Goal: Information Seeking & Learning: Compare options

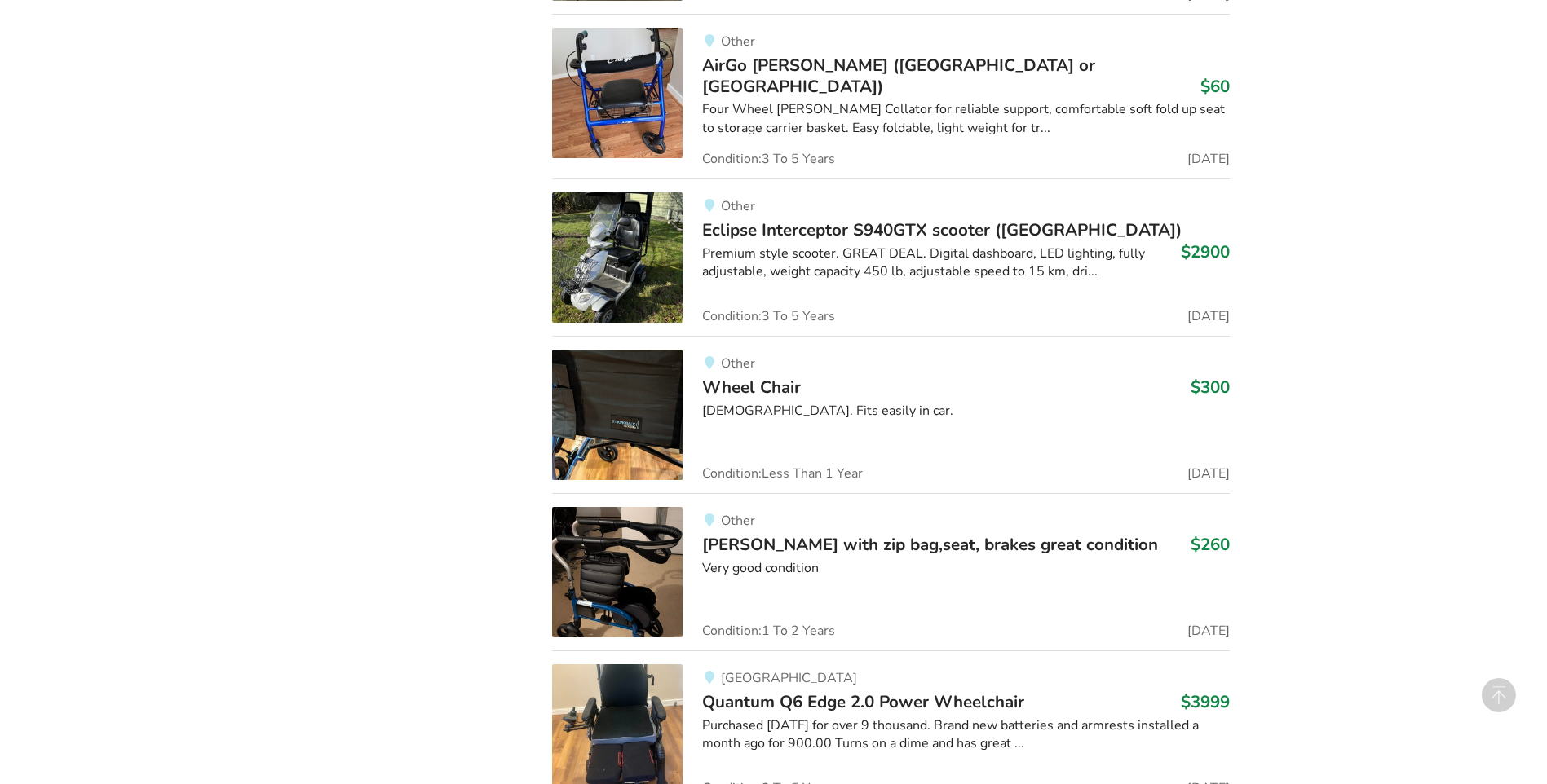
scroll to position [2830, 0]
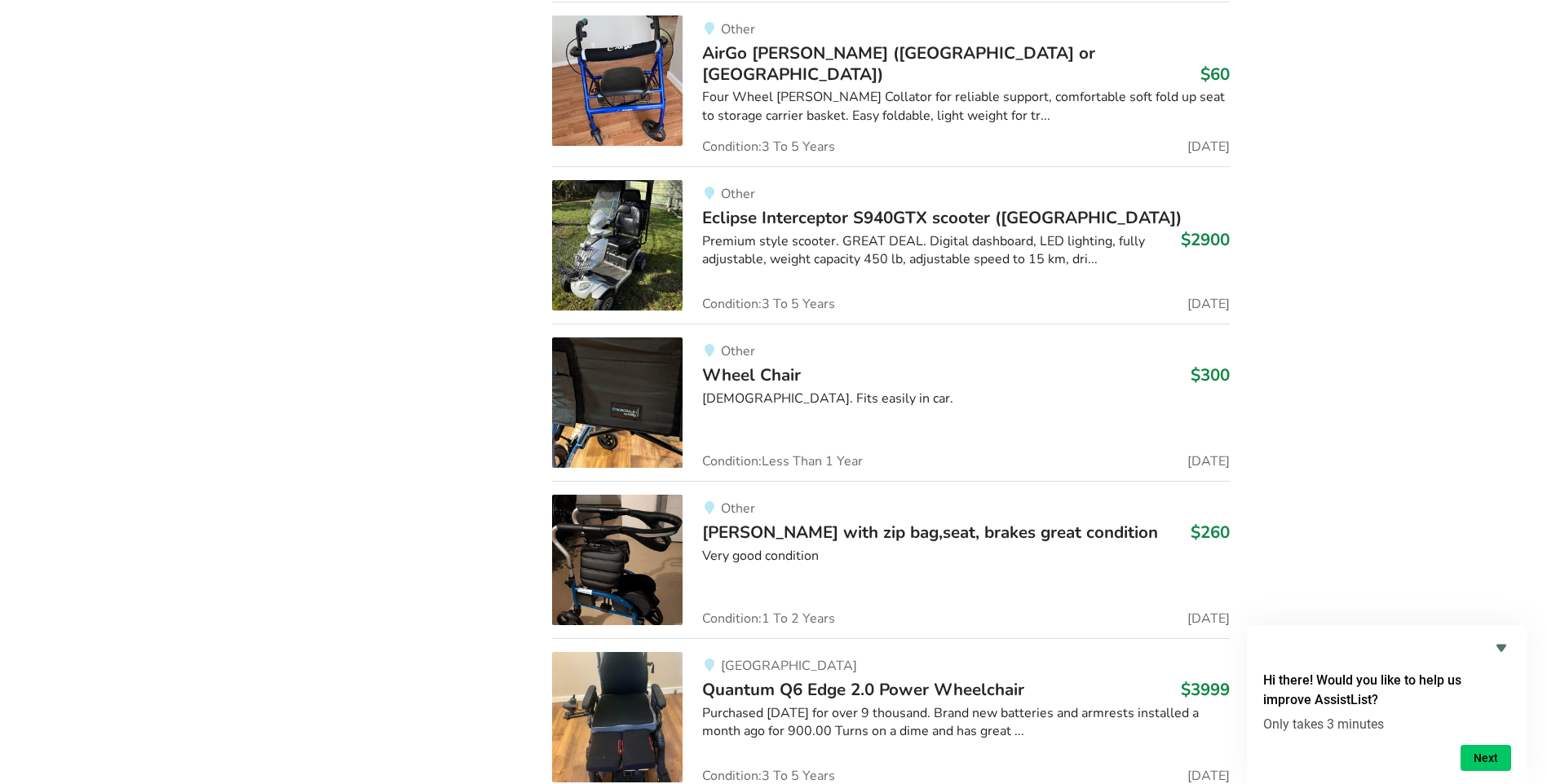
click at [649, 414] on img at bounding box center [617, 402] width 130 height 130
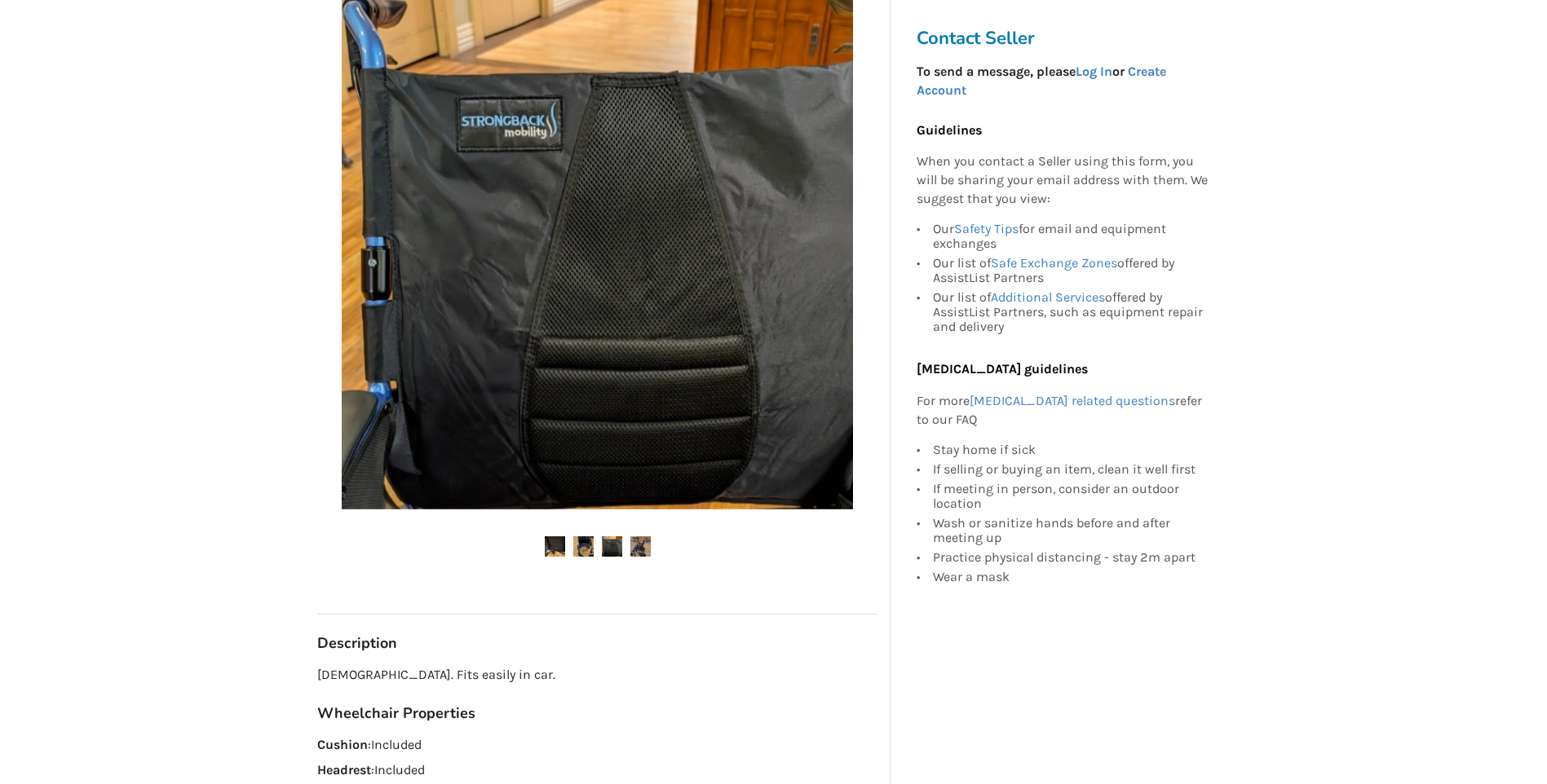
scroll to position [326, 0]
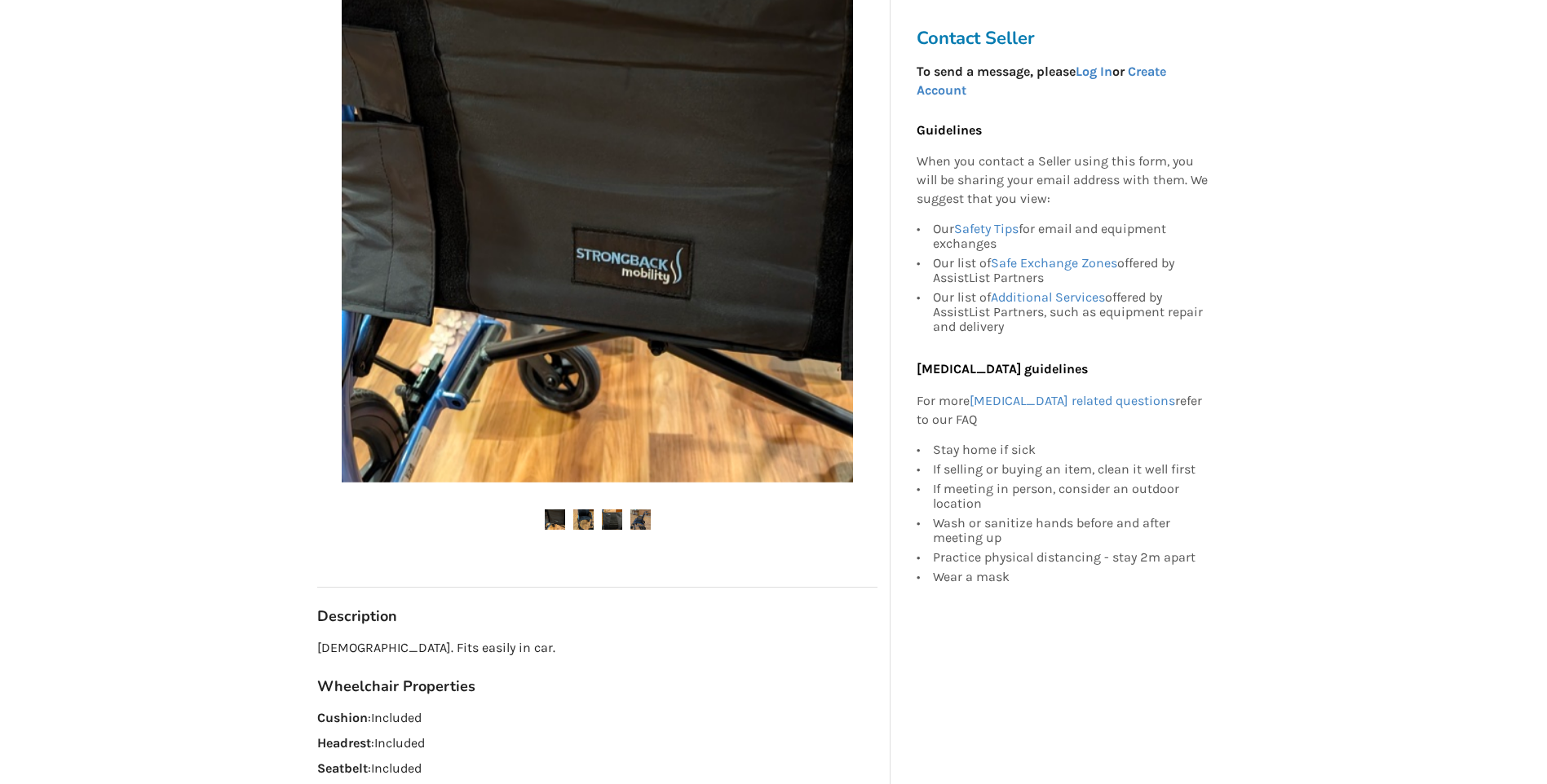
click at [613, 518] on img at bounding box center [612, 520] width 21 height 21
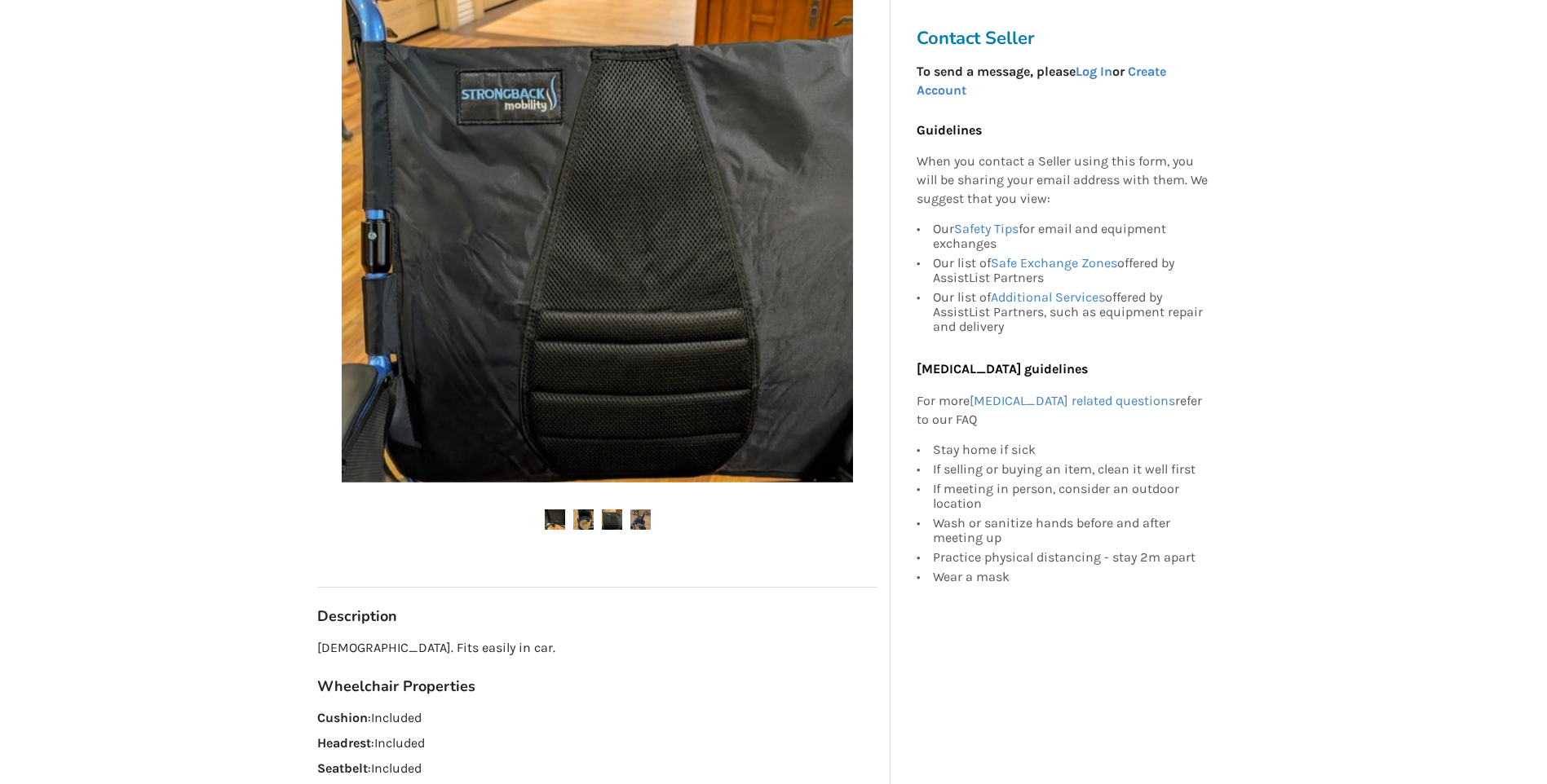
click at [641, 523] on img at bounding box center [640, 520] width 21 height 21
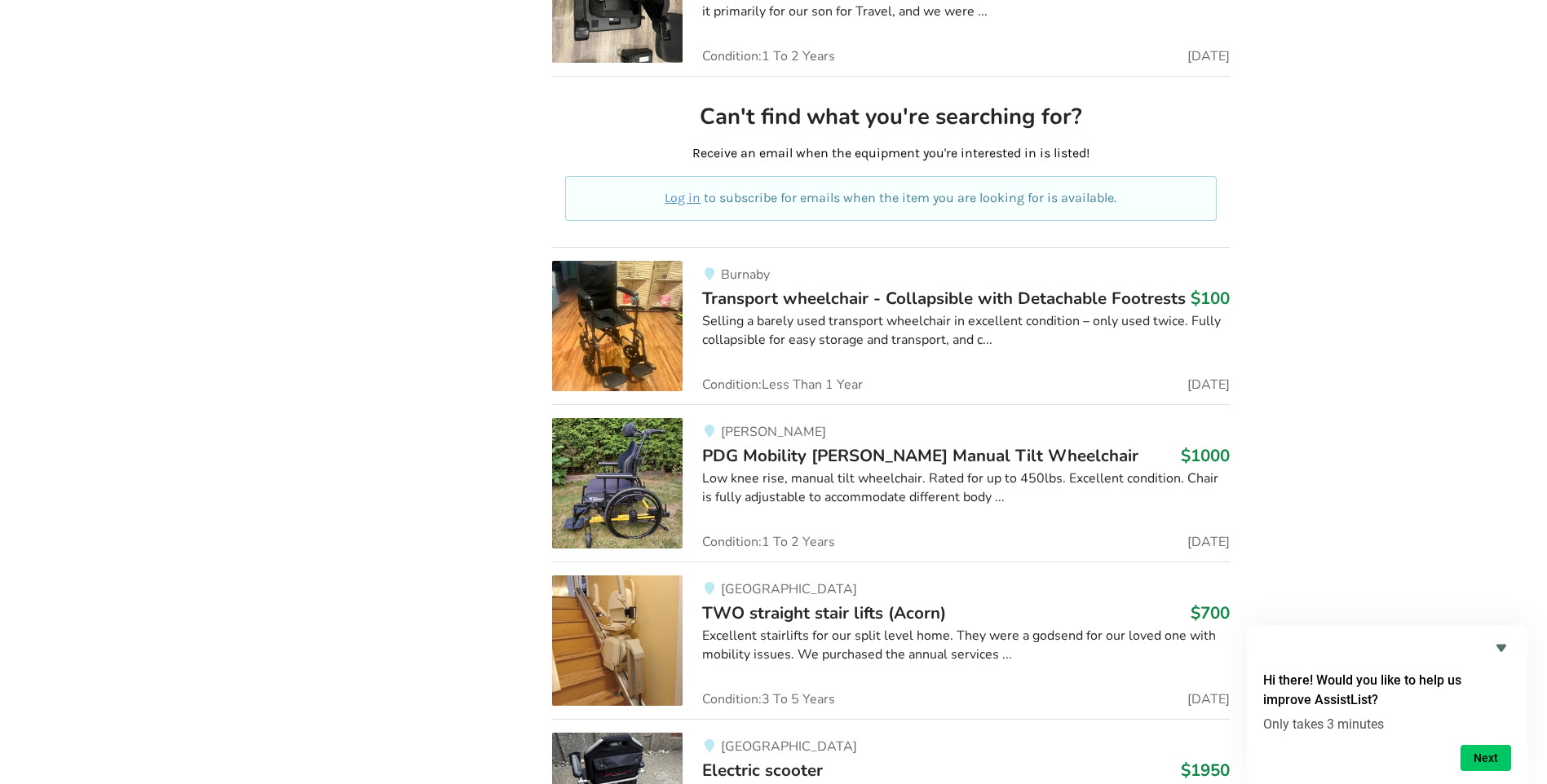
scroll to position [12294, 0]
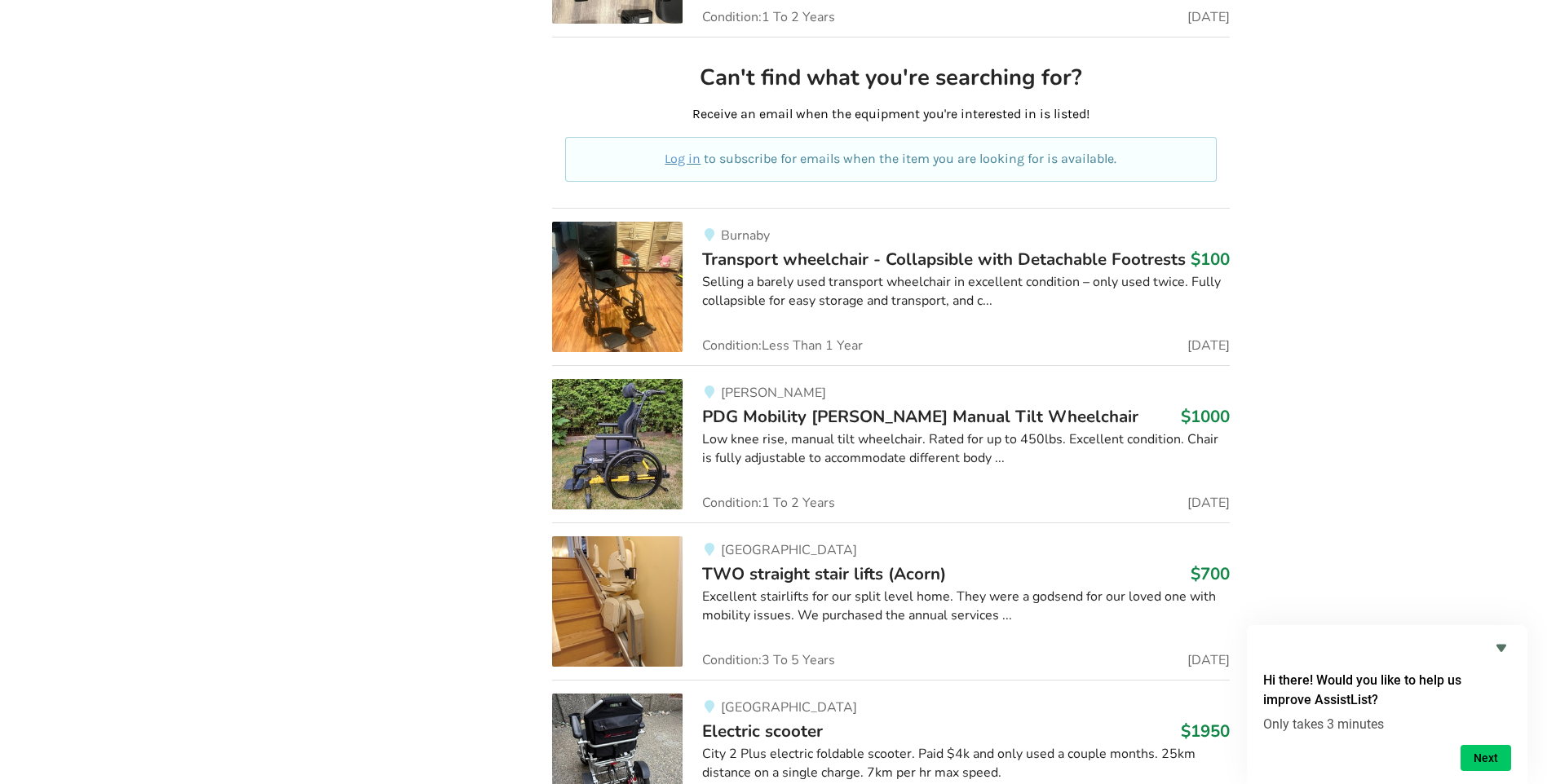
click at [630, 267] on img at bounding box center [617, 287] width 130 height 130
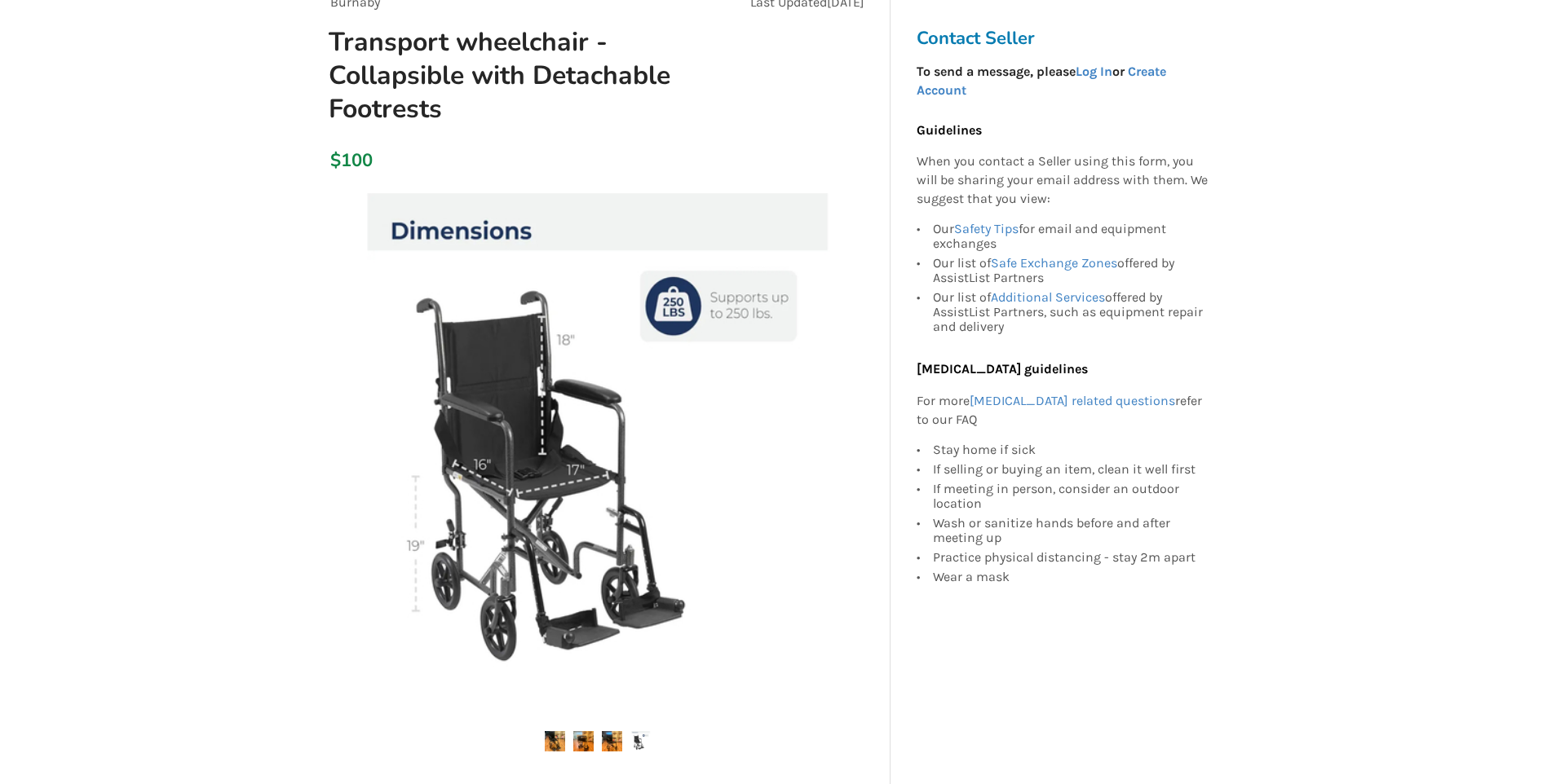
scroll to position [245, 0]
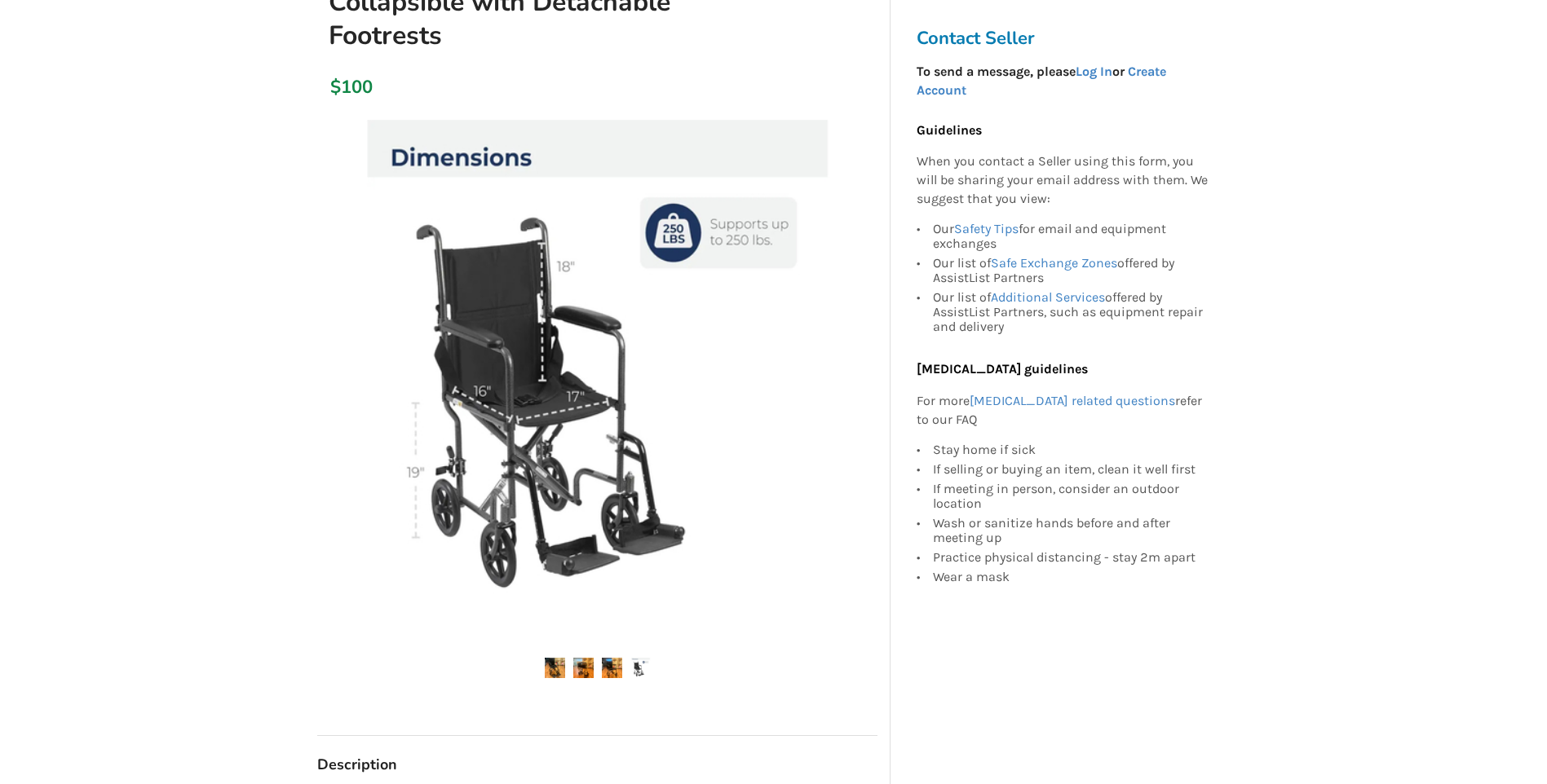
click at [592, 676] on img at bounding box center [584, 668] width 21 height 21
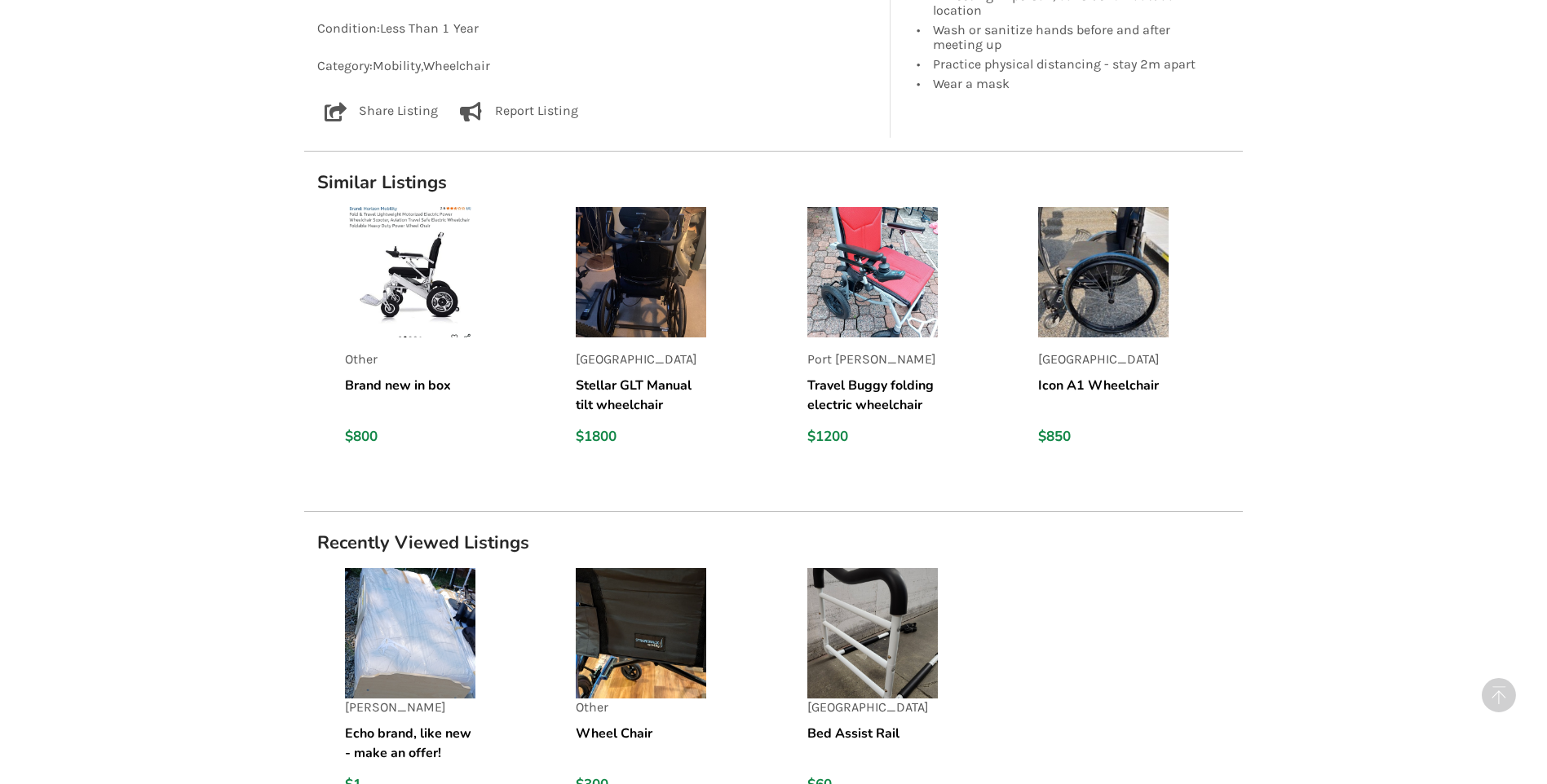
scroll to position [1541, 0]
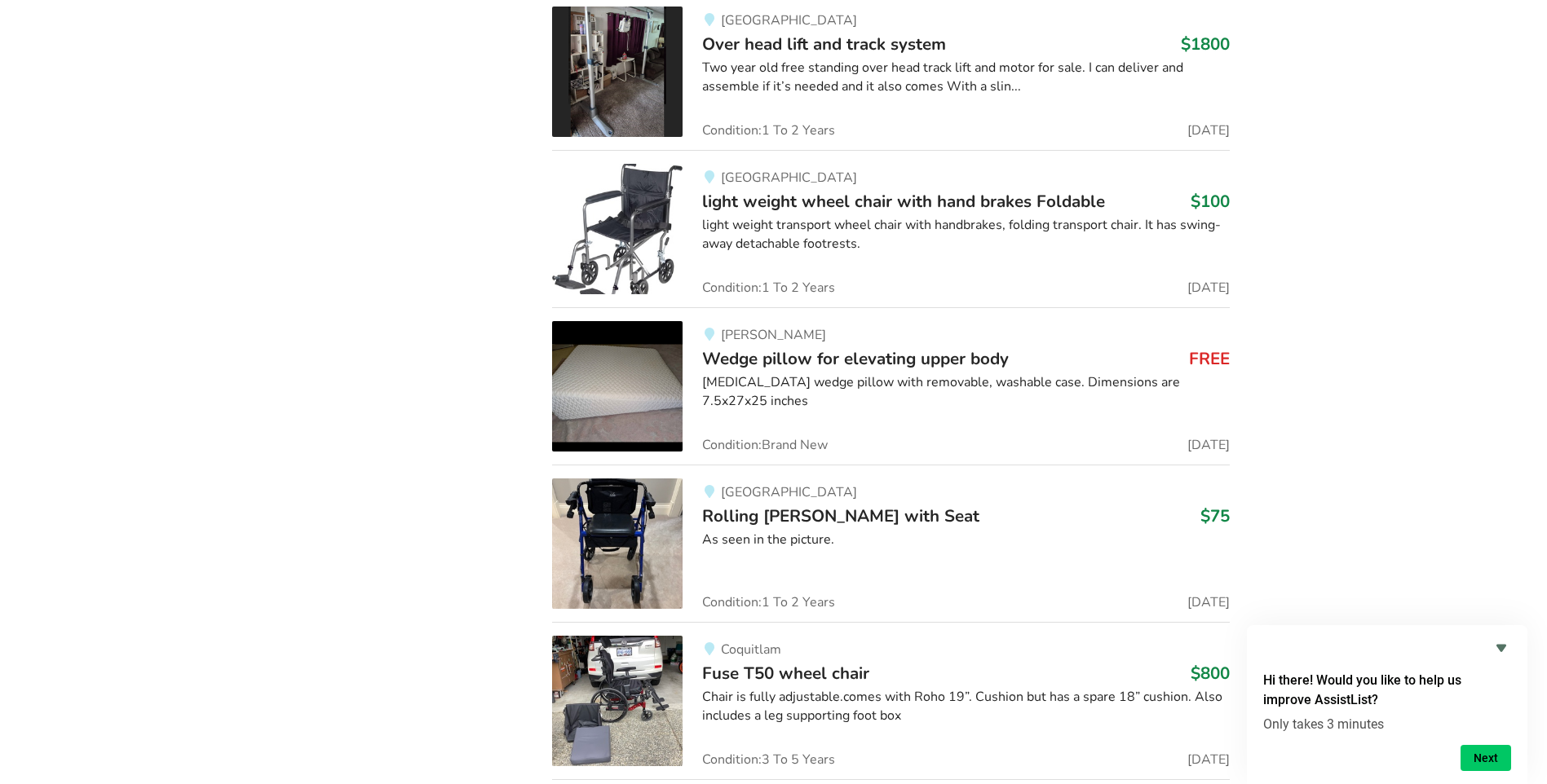
scroll to position [20437, 0]
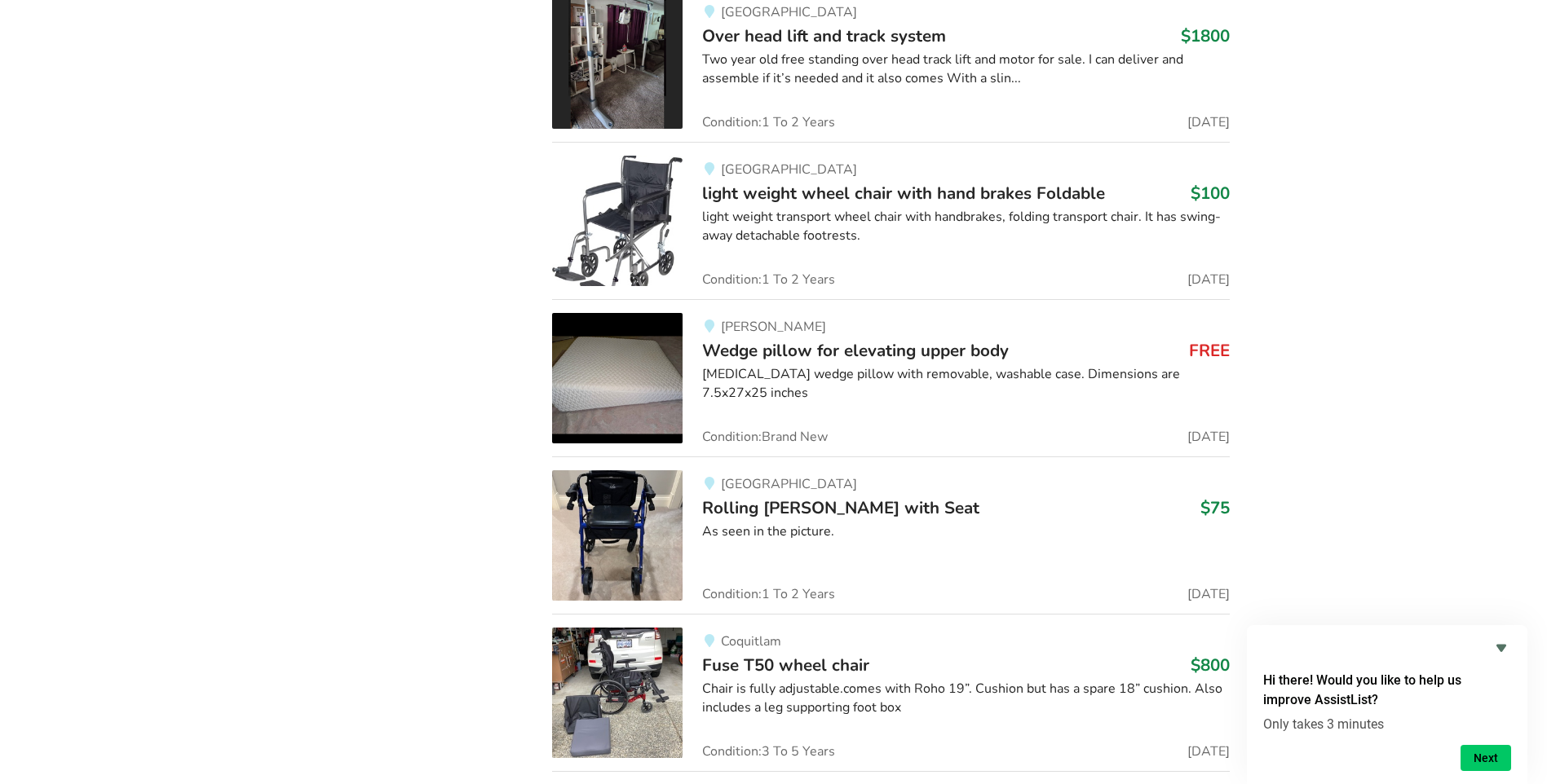
click at [615, 472] on img at bounding box center [617, 536] width 130 height 130
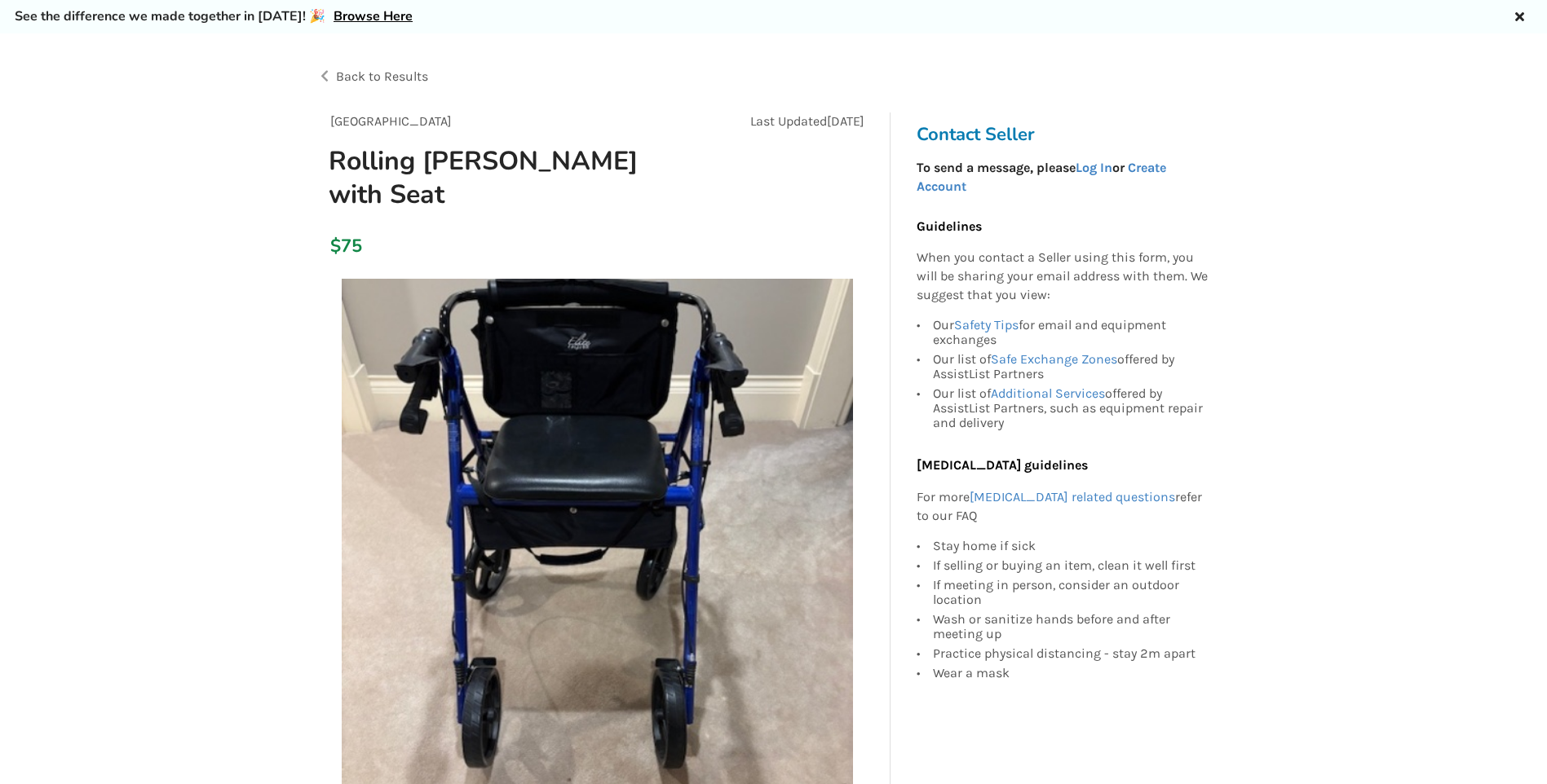
scroll to position [163, 0]
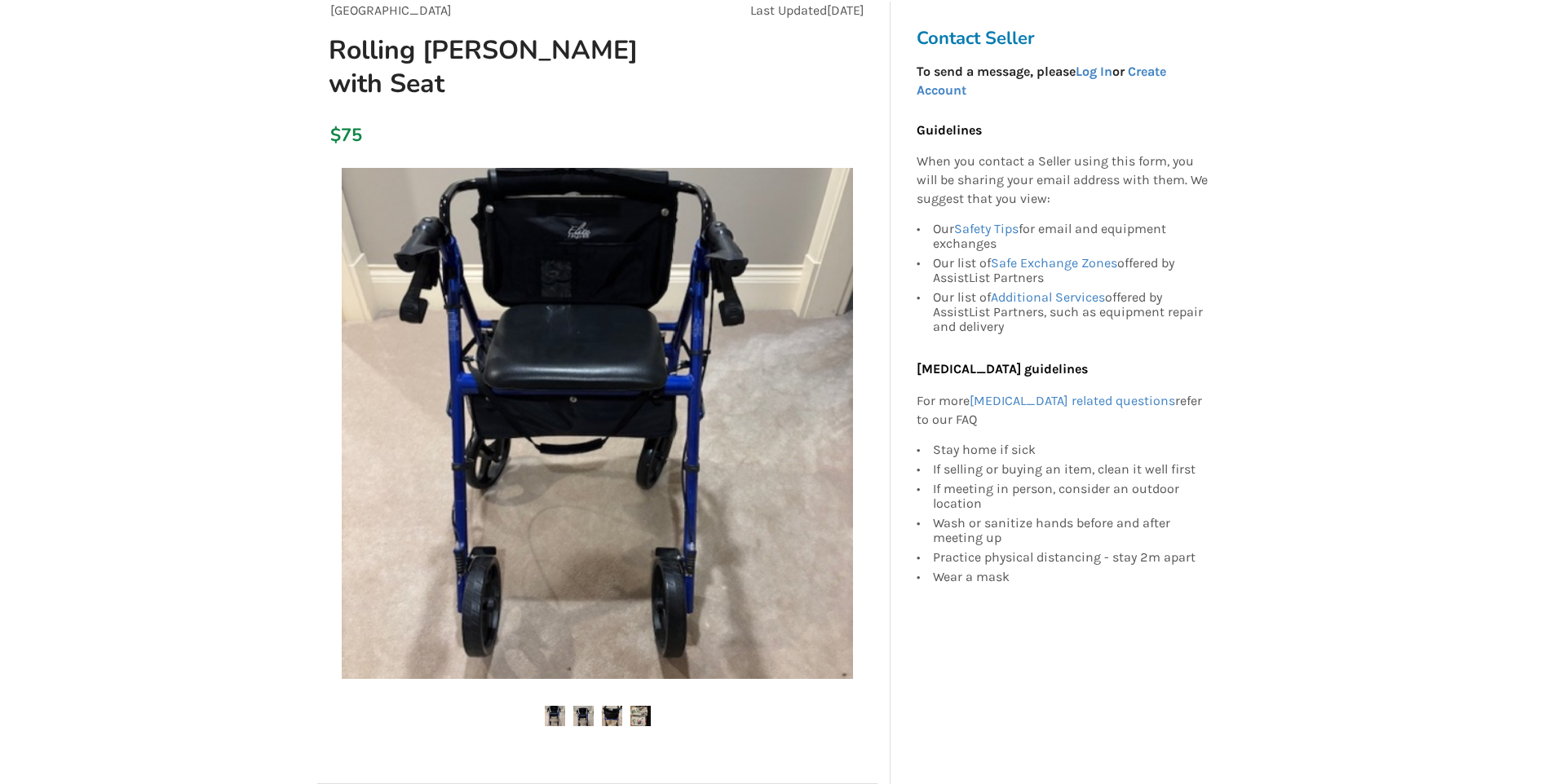
click at [580, 706] on img at bounding box center [584, 716] width 21 height 21
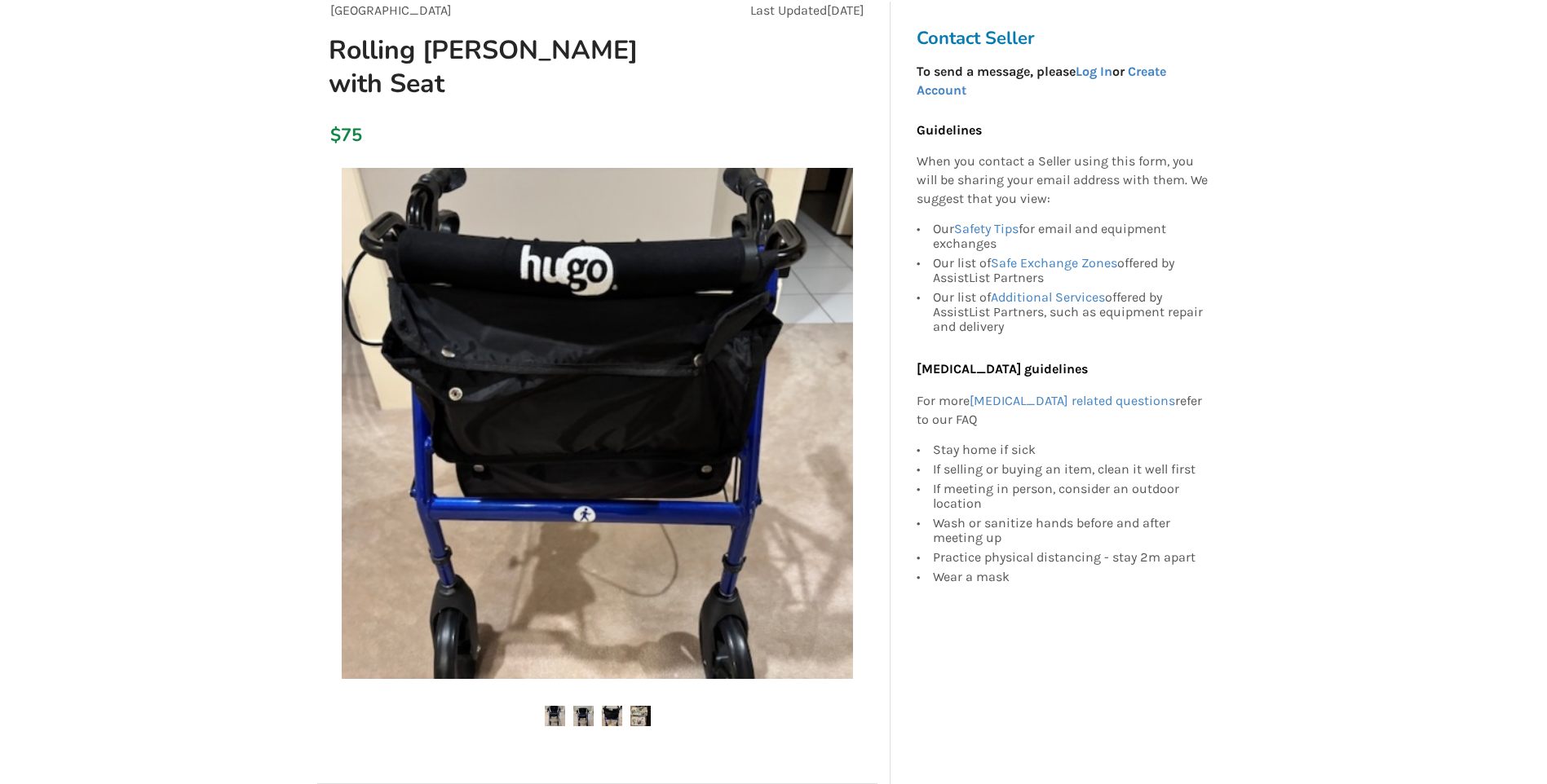
click at [609, 706] on img at bounding box center [612, 716] width 21 height 21
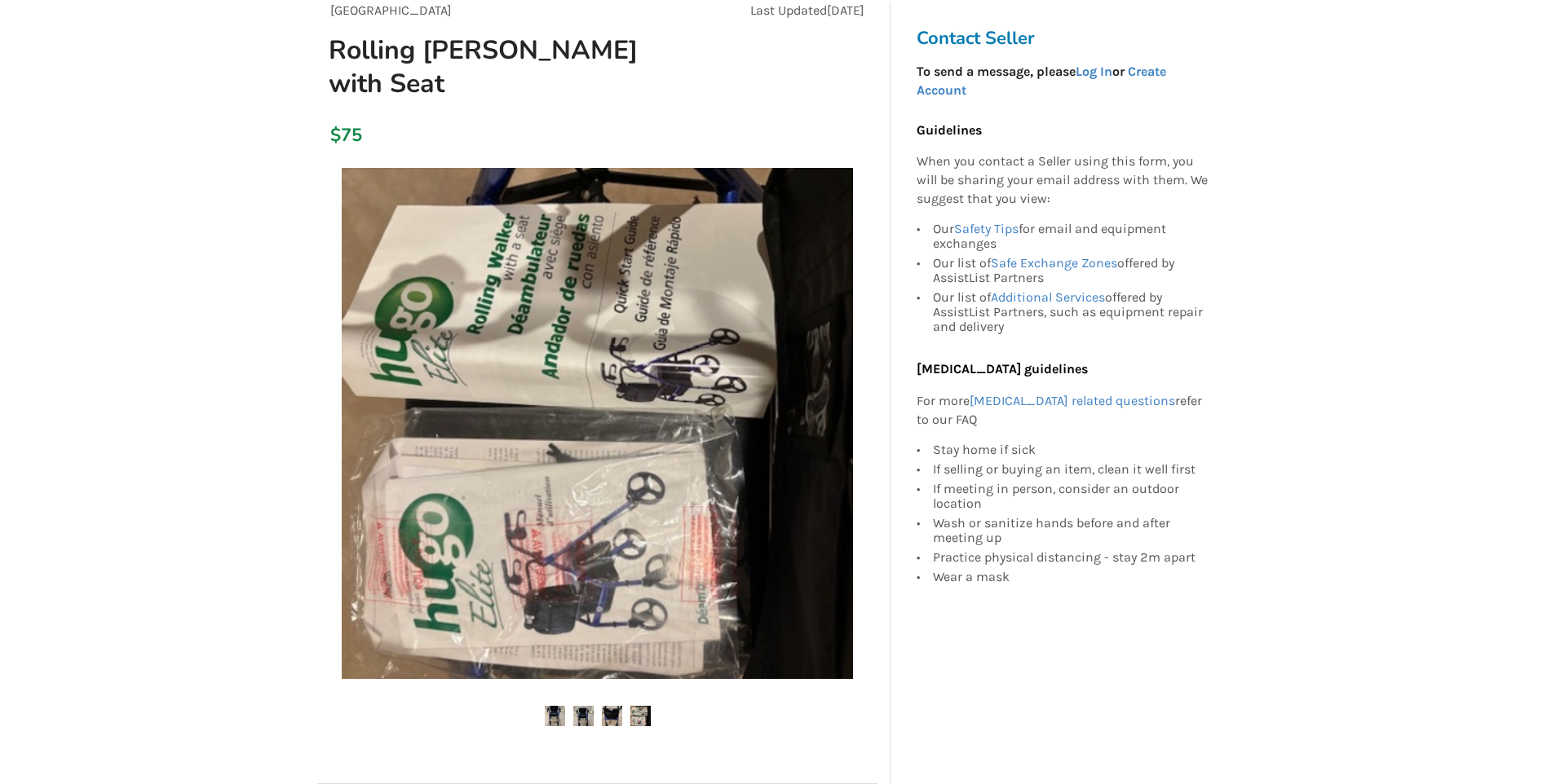
click at [644, 706] on img at bounding box center [640, 716] width 21 height 21
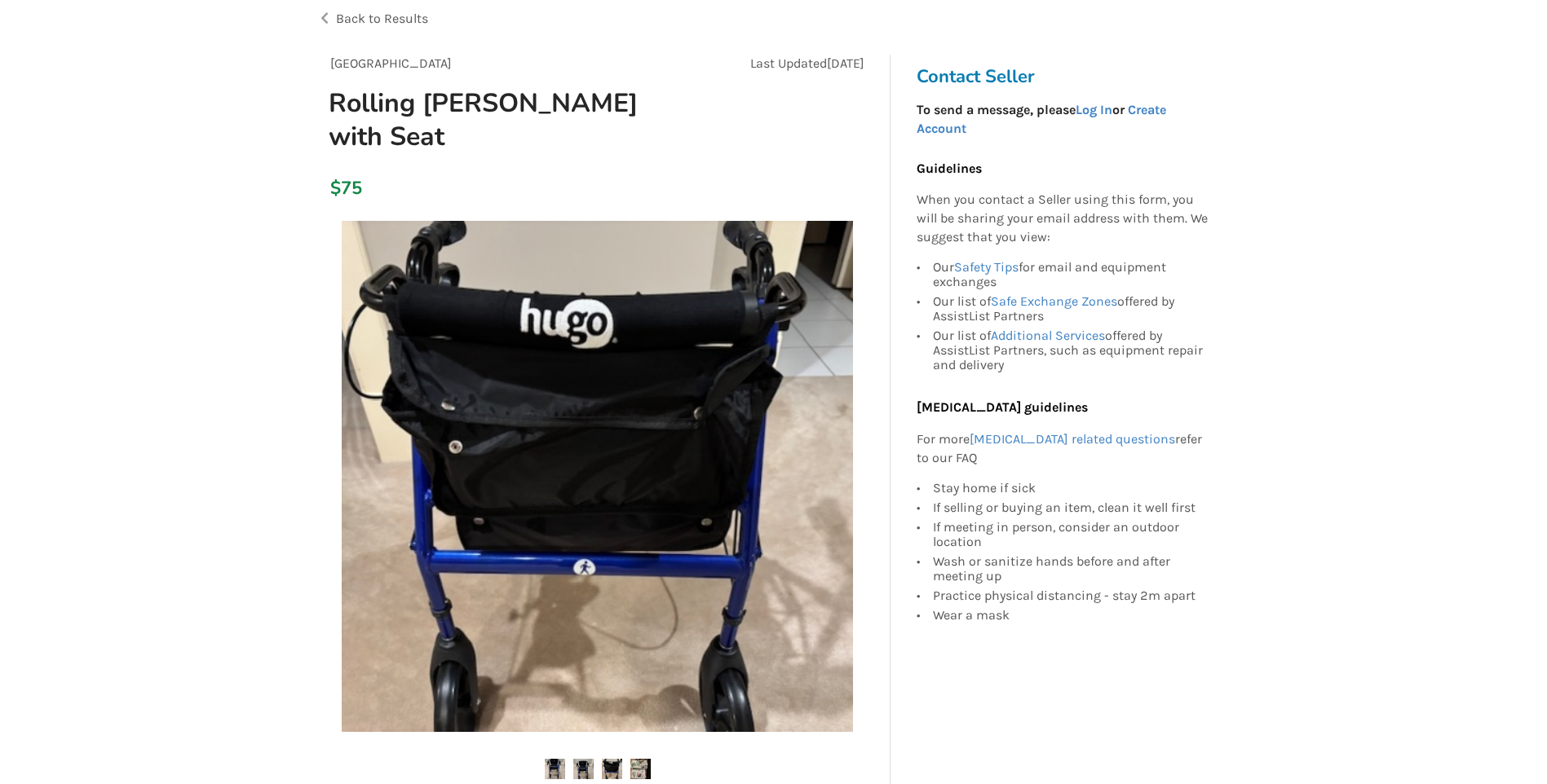
scroll to position [81, 0]
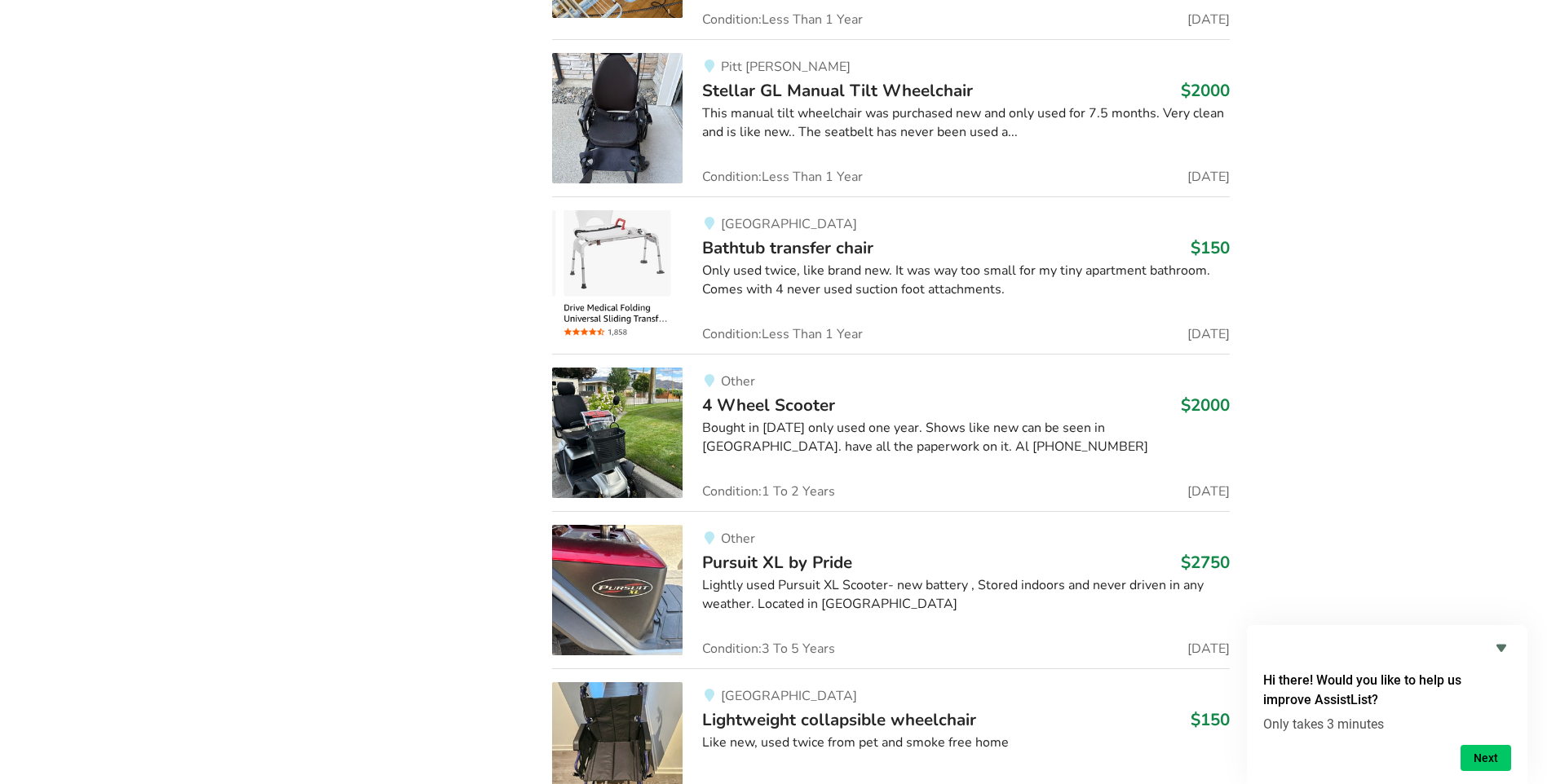
scroll to position [27112, 0]
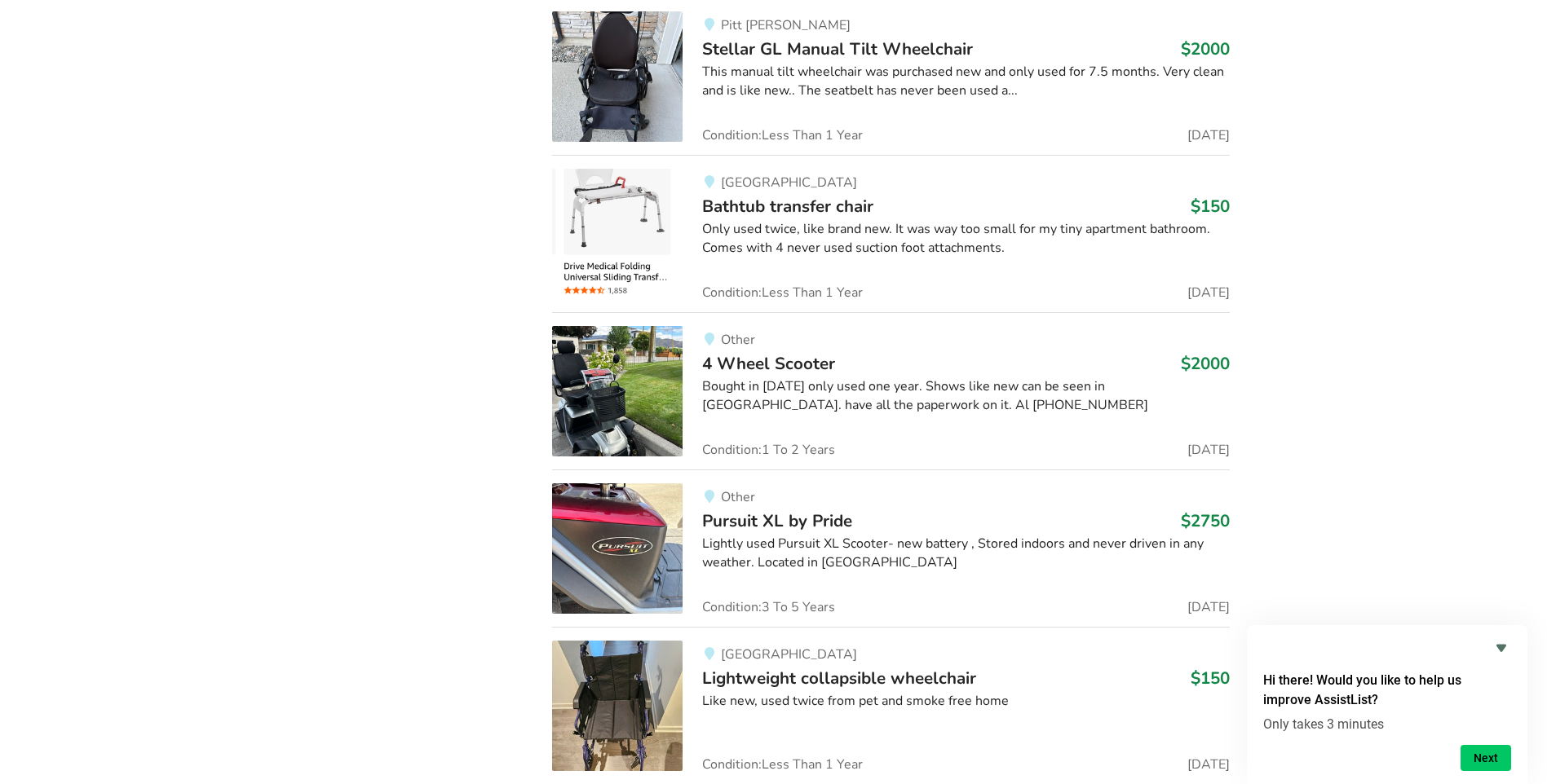
click at [641, 641] on img at bounding box center [617, 706] width 130 height 130
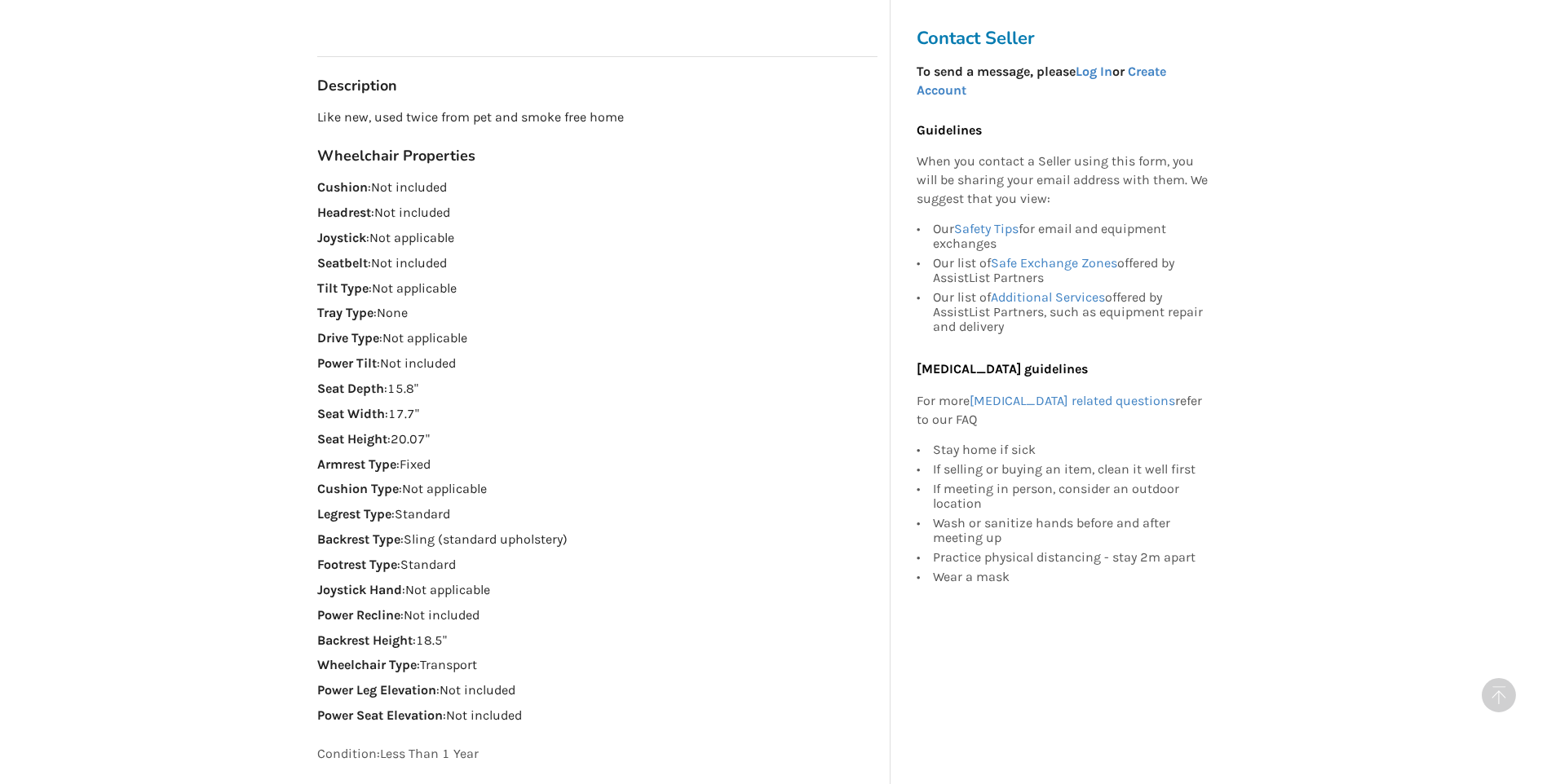
scroll to position [897, 0]
